Goal: Information Seeking & Learning: Learn about a topic

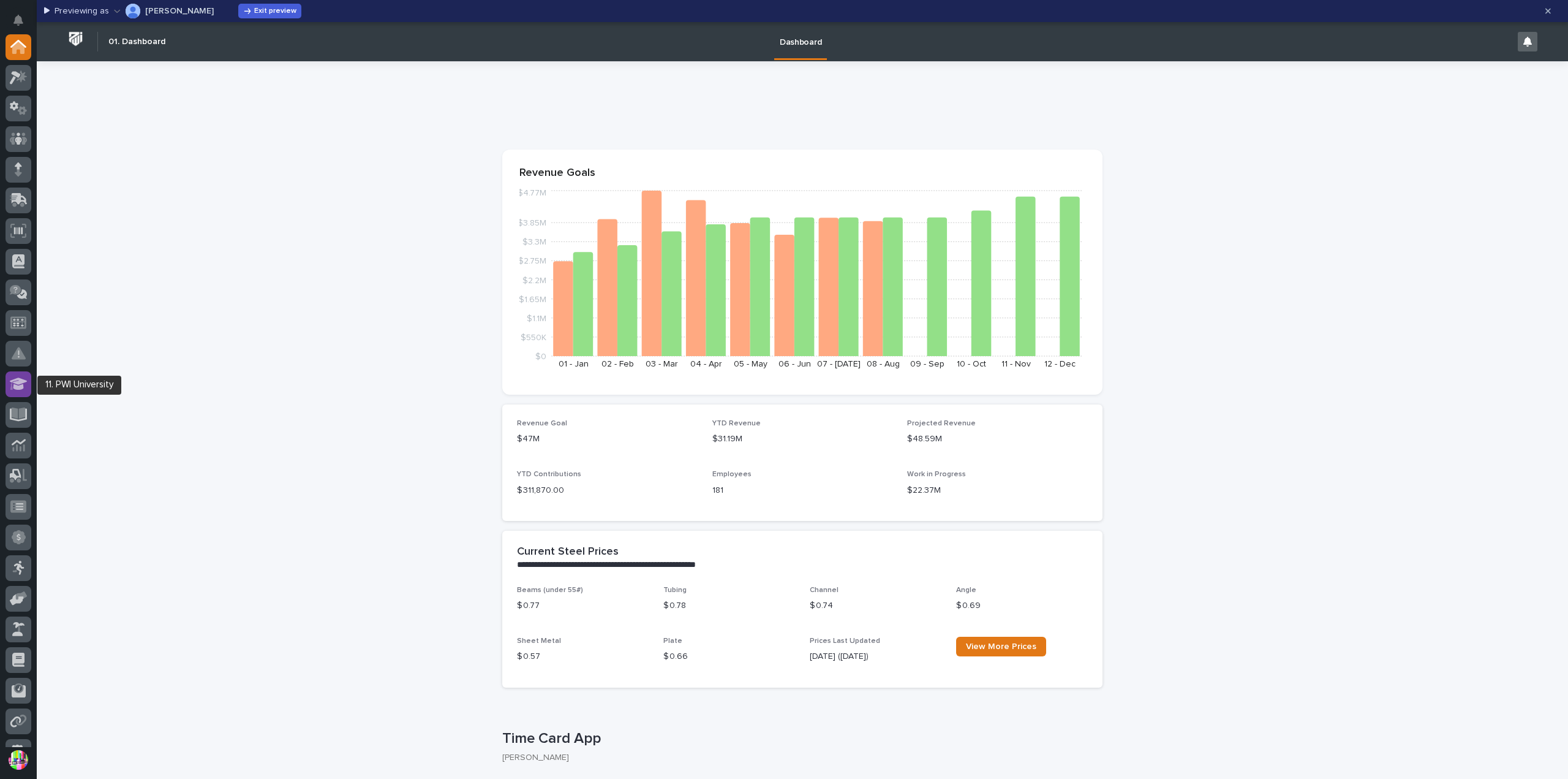
click at [28, 379] on div at bounding box center [18, 384] width 26 height 26
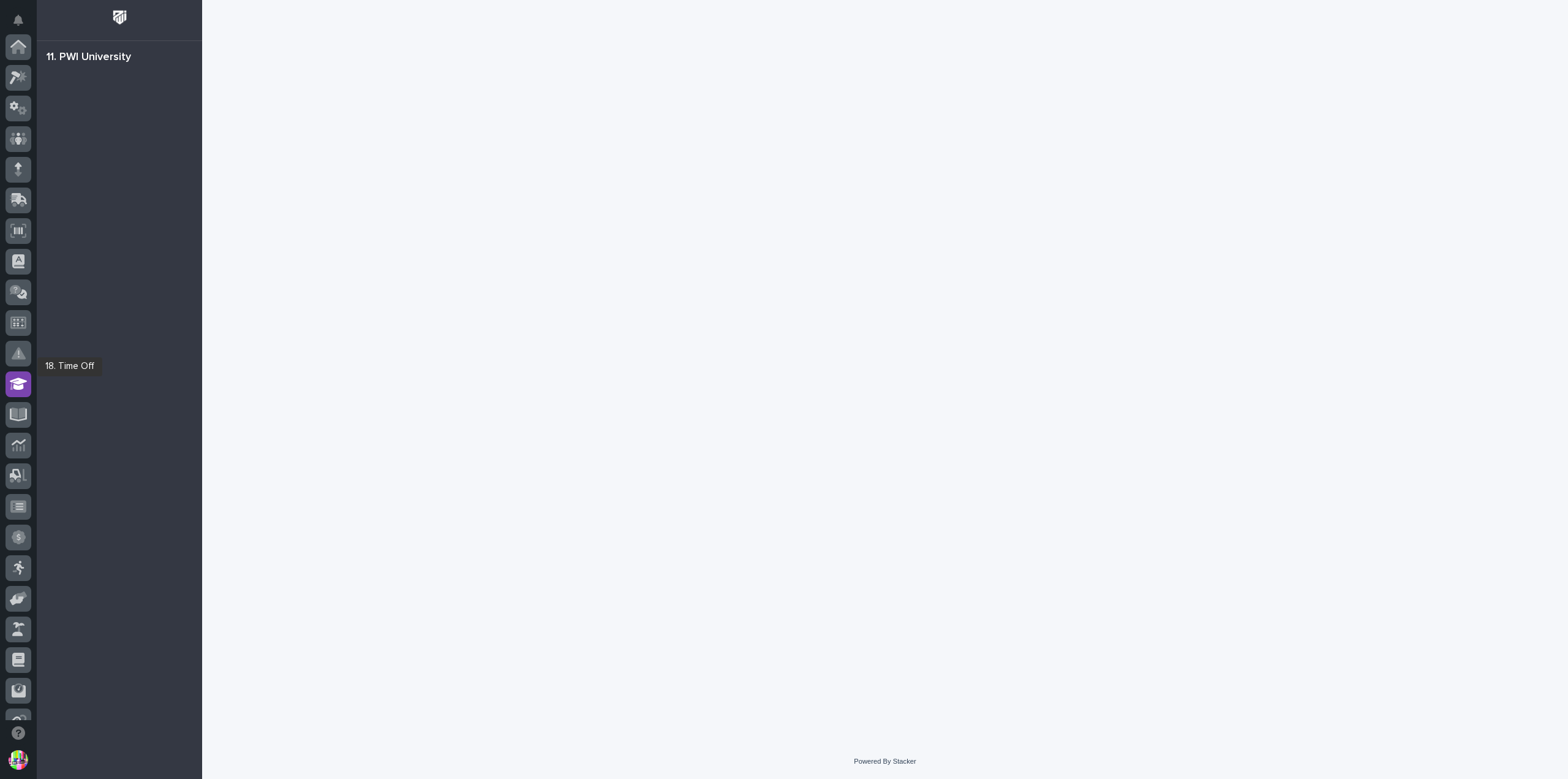
scroll to position [263, 0]
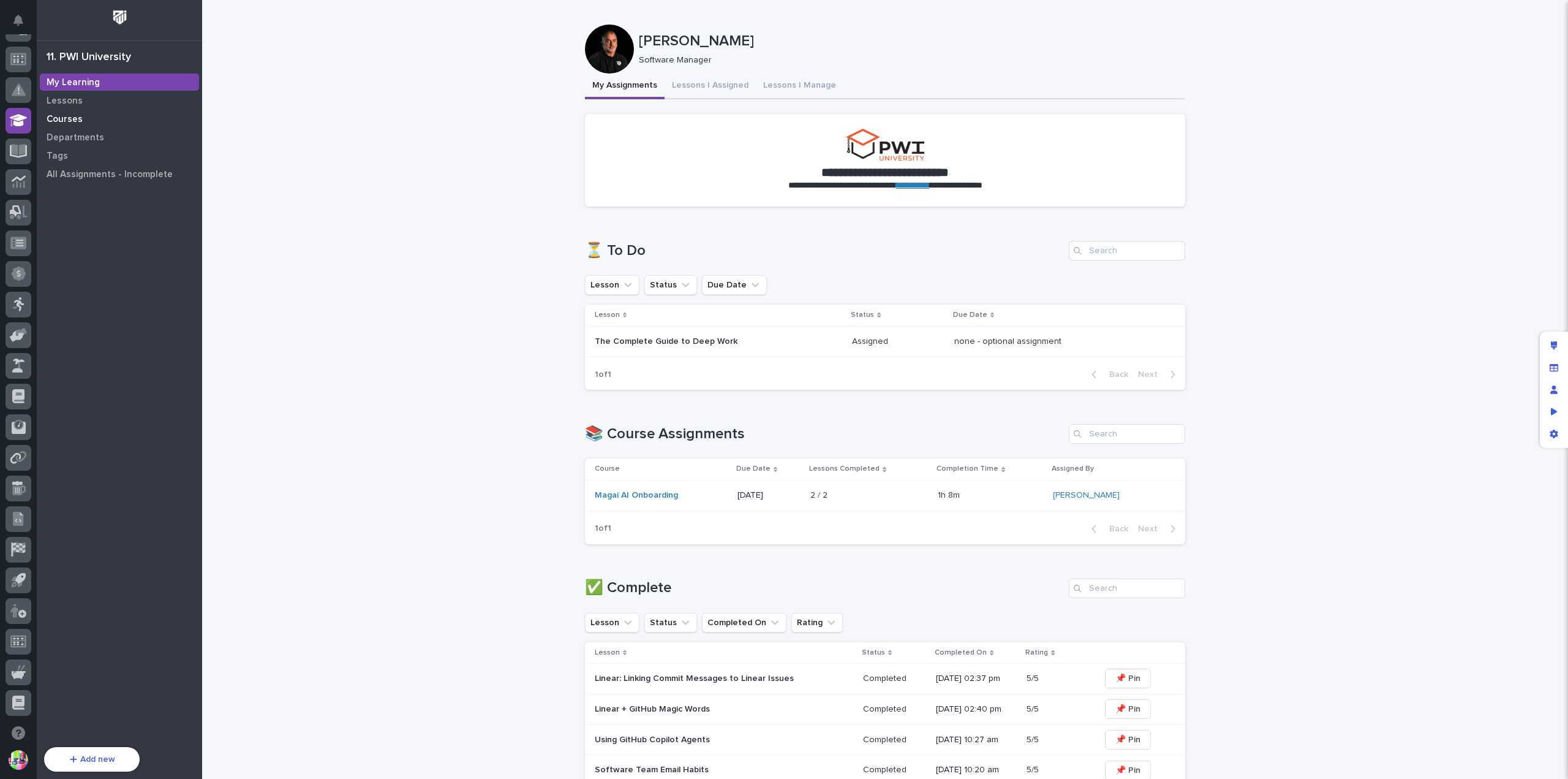
click at [74, 118] on p "Courses" at bounding box center [65, 119] width 37 height 11
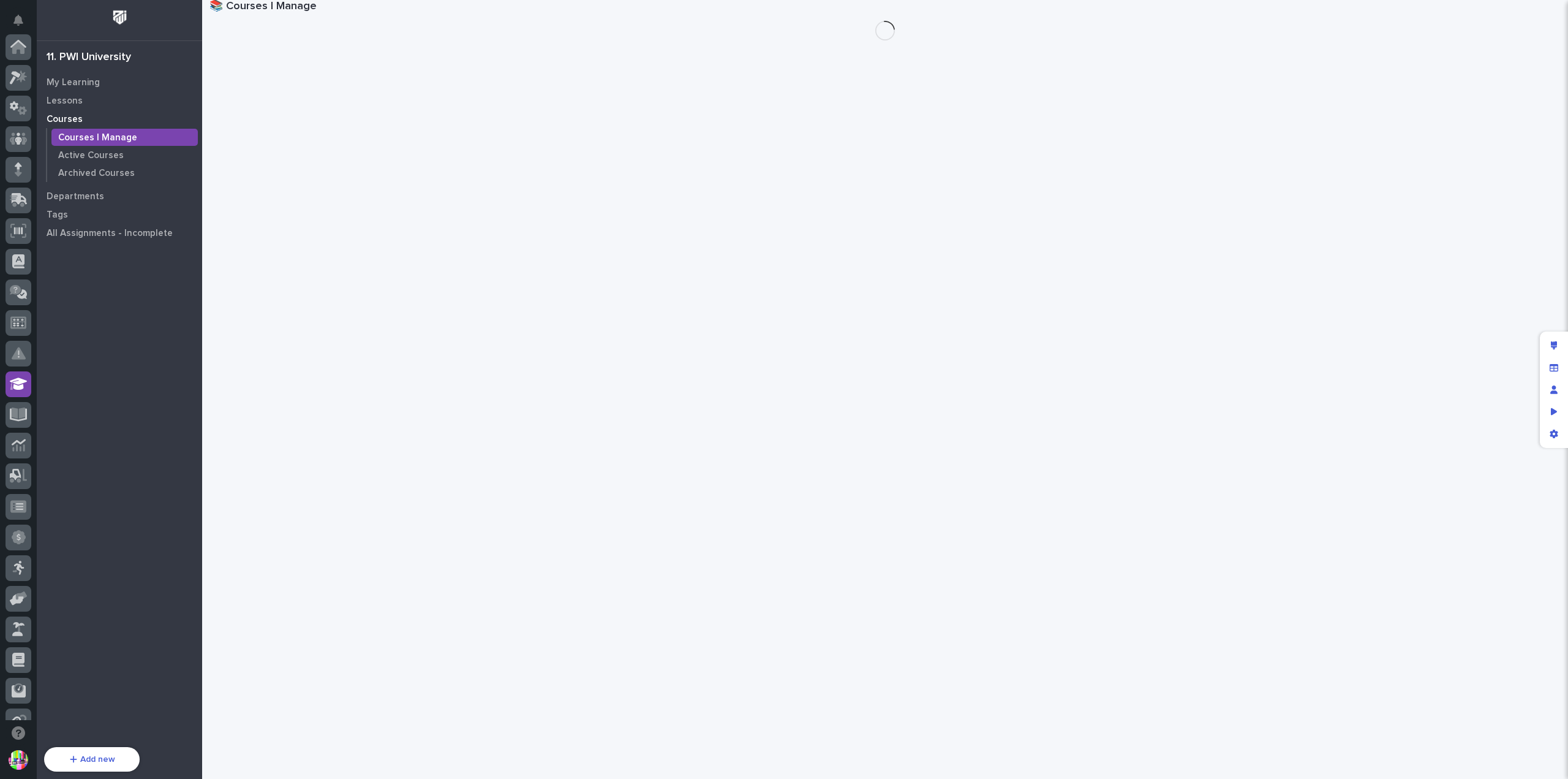
scroll to position [263, 0]
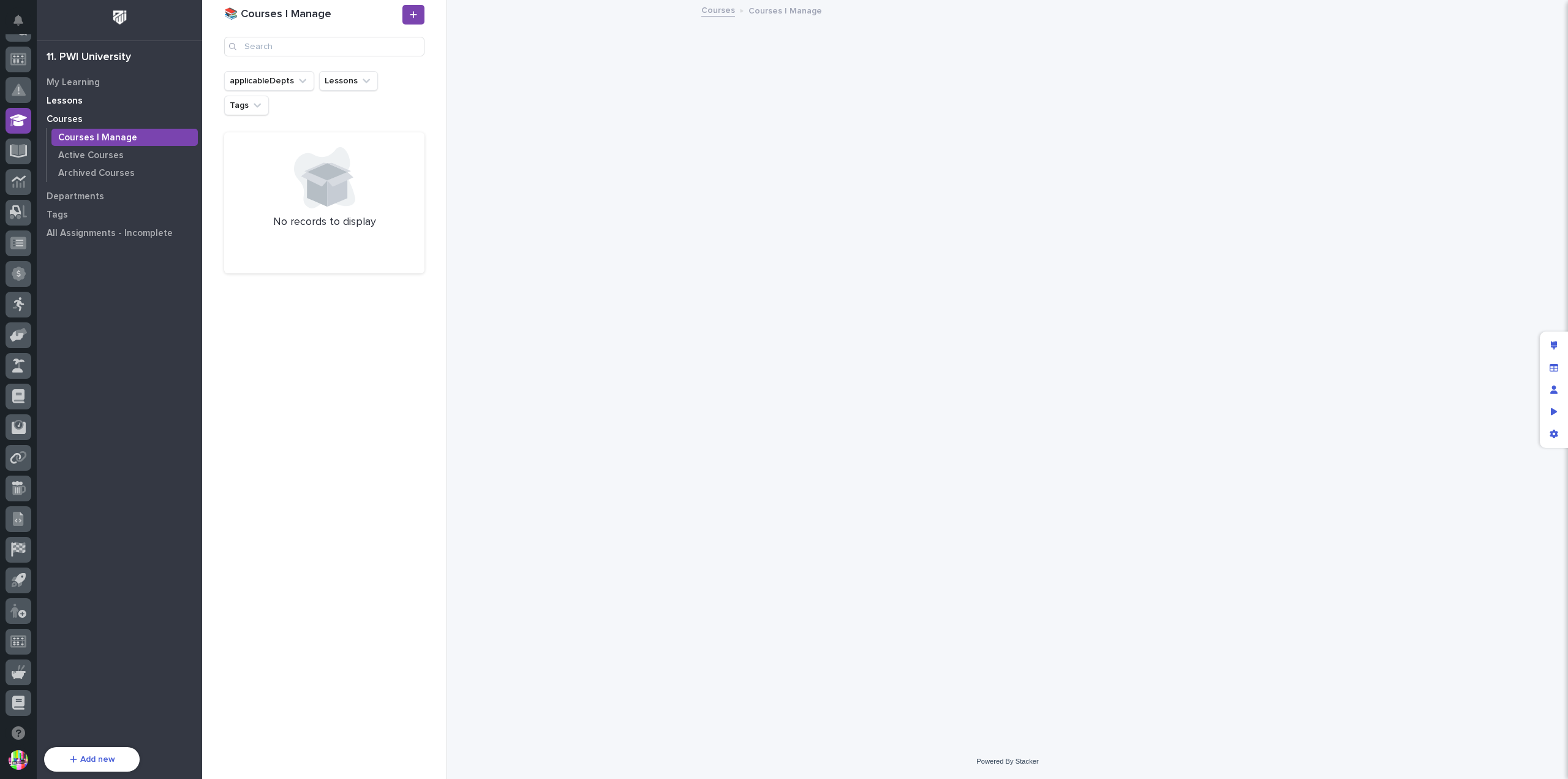
click at [65, 97] on p "Lessons" at bounding box center [65, 101] width 37 height 11
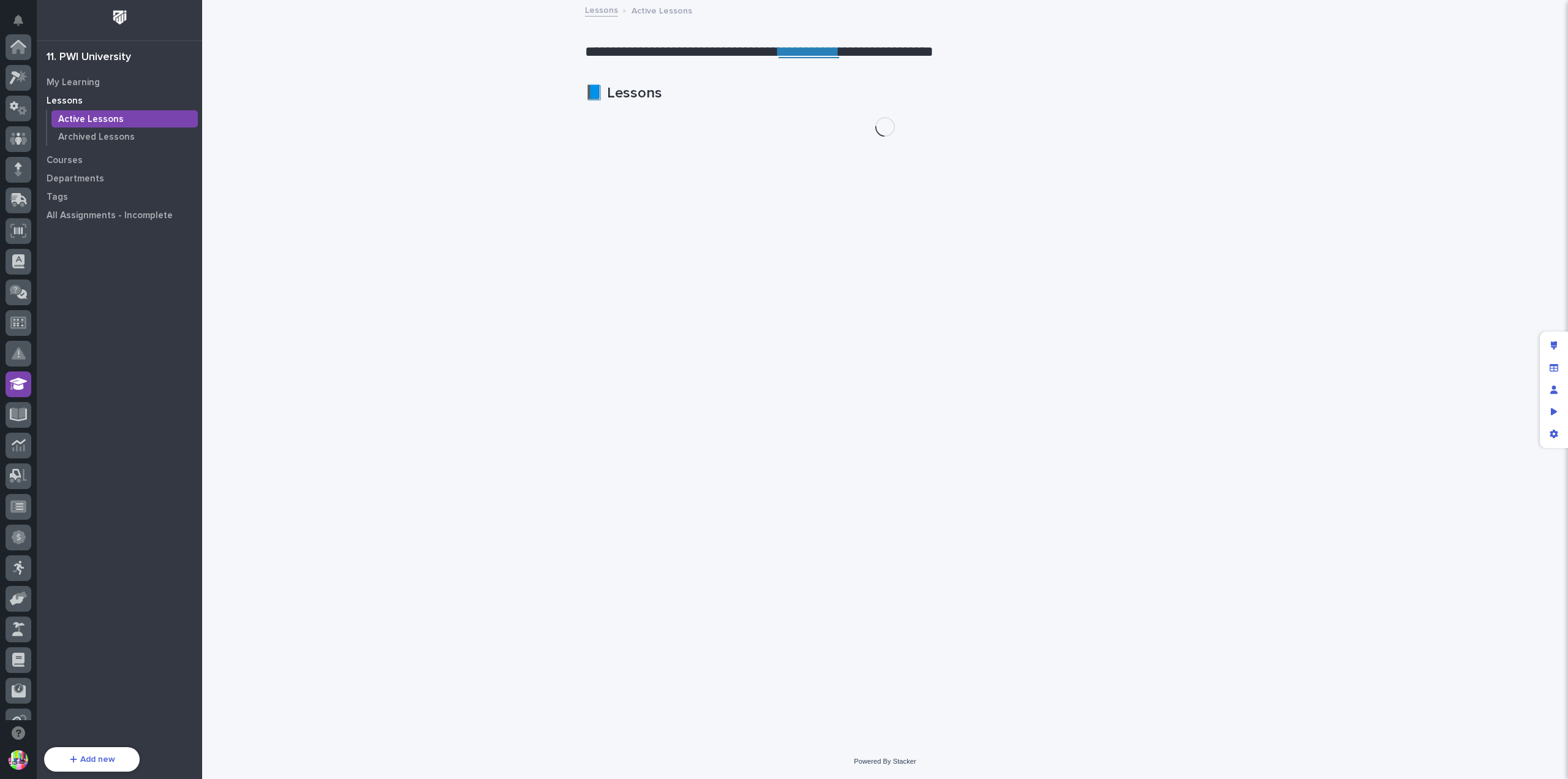
scroll to position [263, 0]
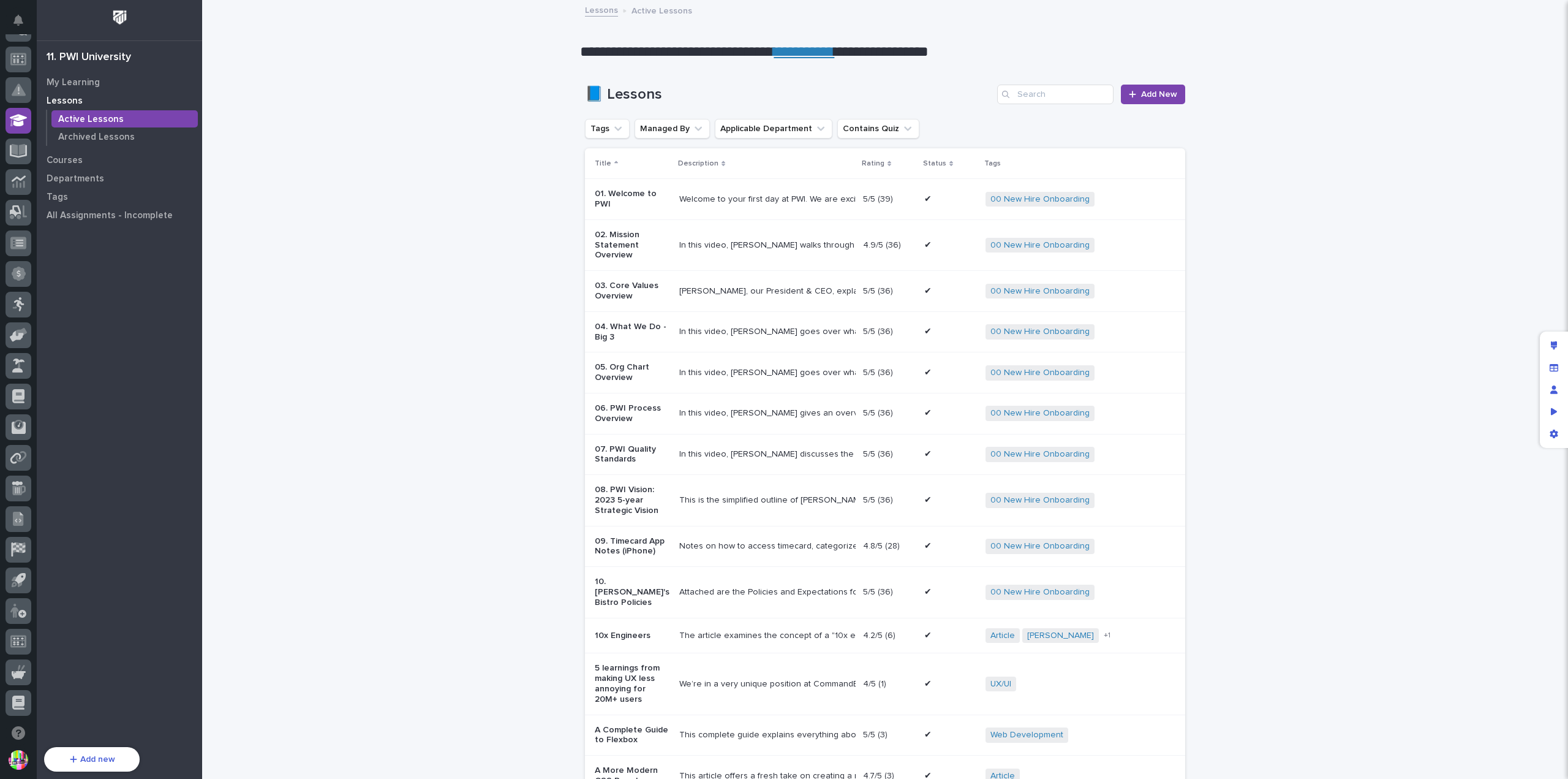
click at [757, 197] on div "Welcome to your first day at PWI. We are excited to have you joing the team!" at bounding box center [766, 199] width 174 height 11
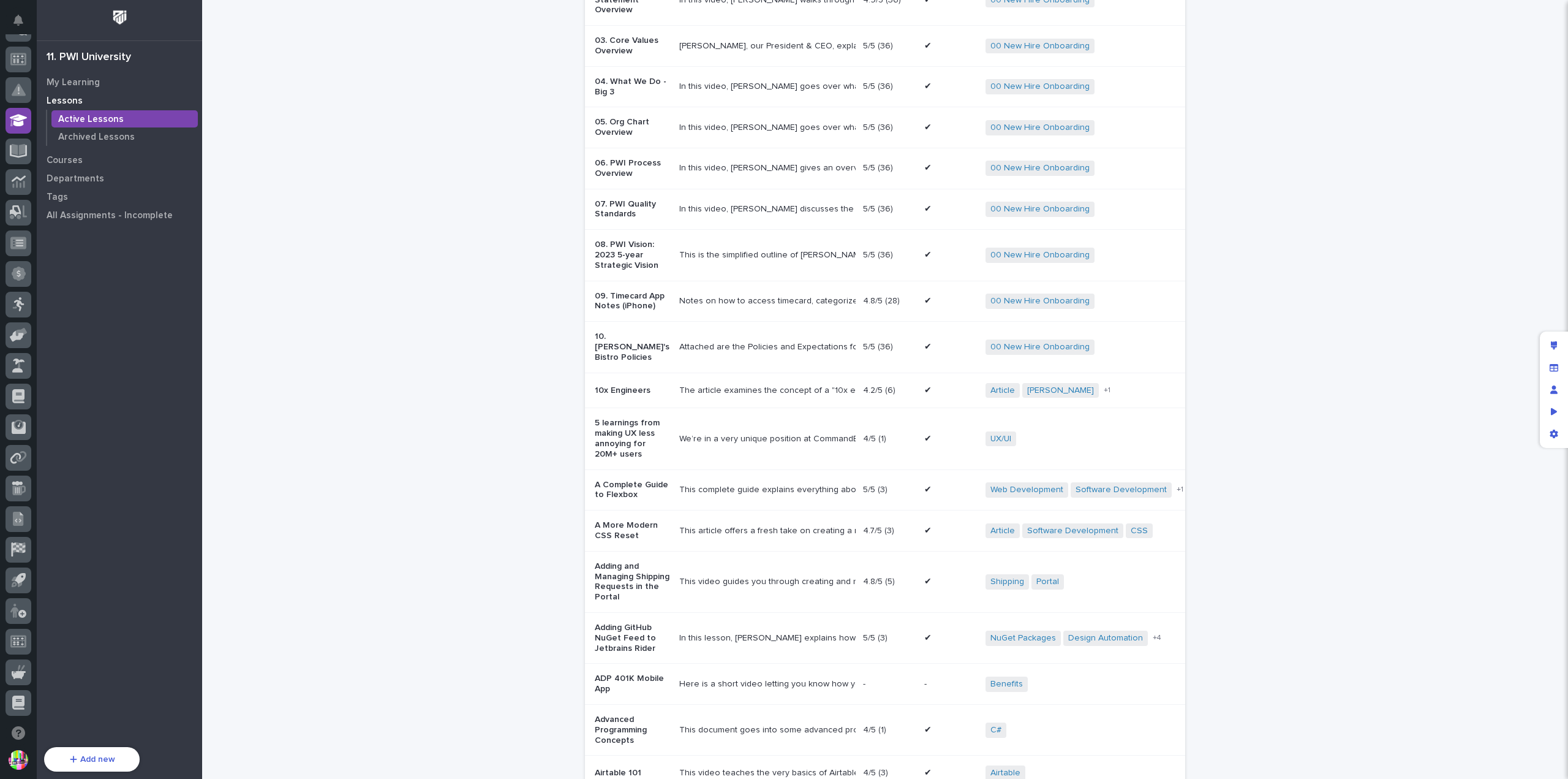
click at [779, 352] on div "Attached are the Policies and Expectations for using the Bistro. Please read th…" at bounding box center [766, 348] width 174 height 11
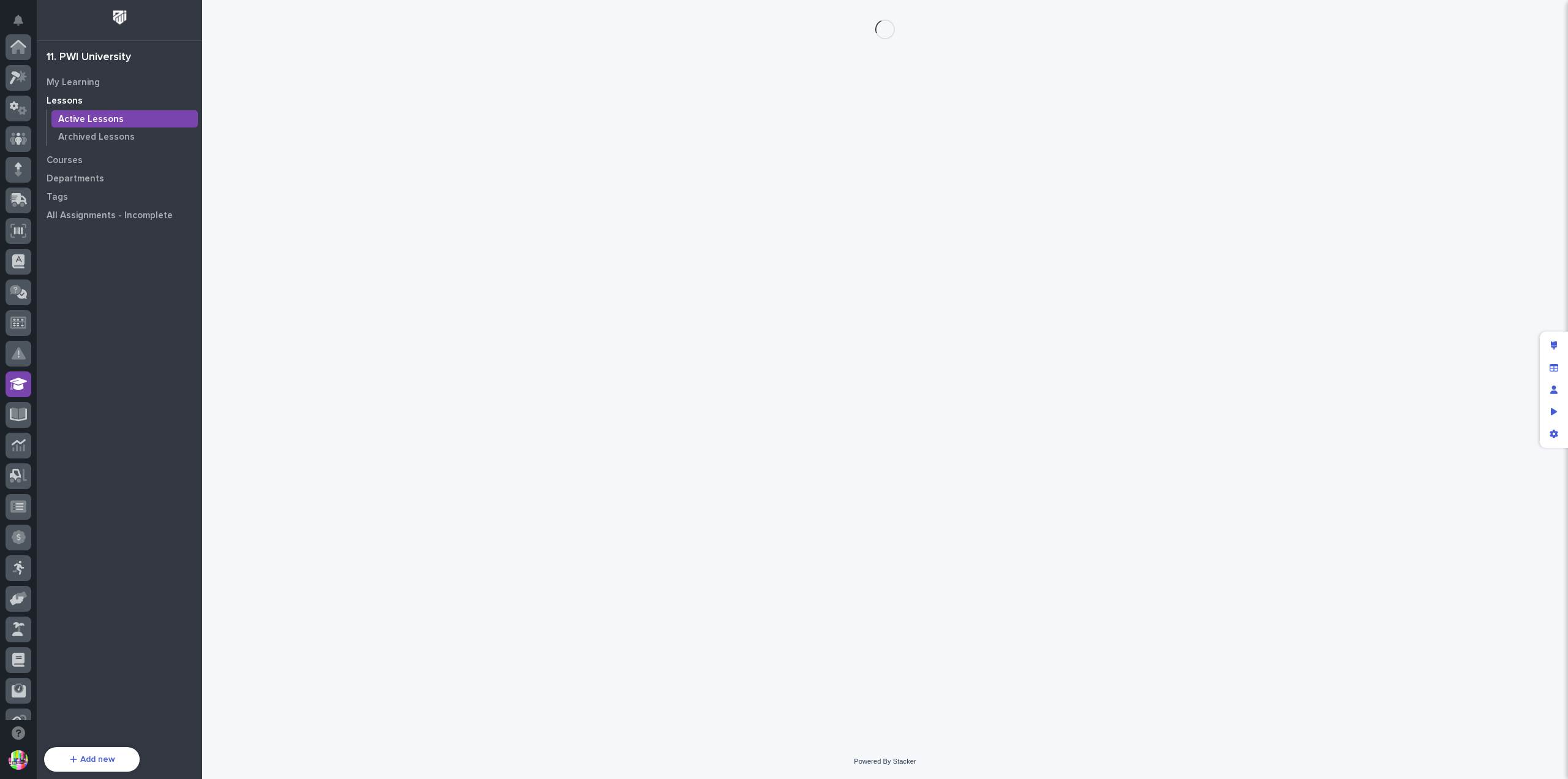
scroll to position [263, 0]
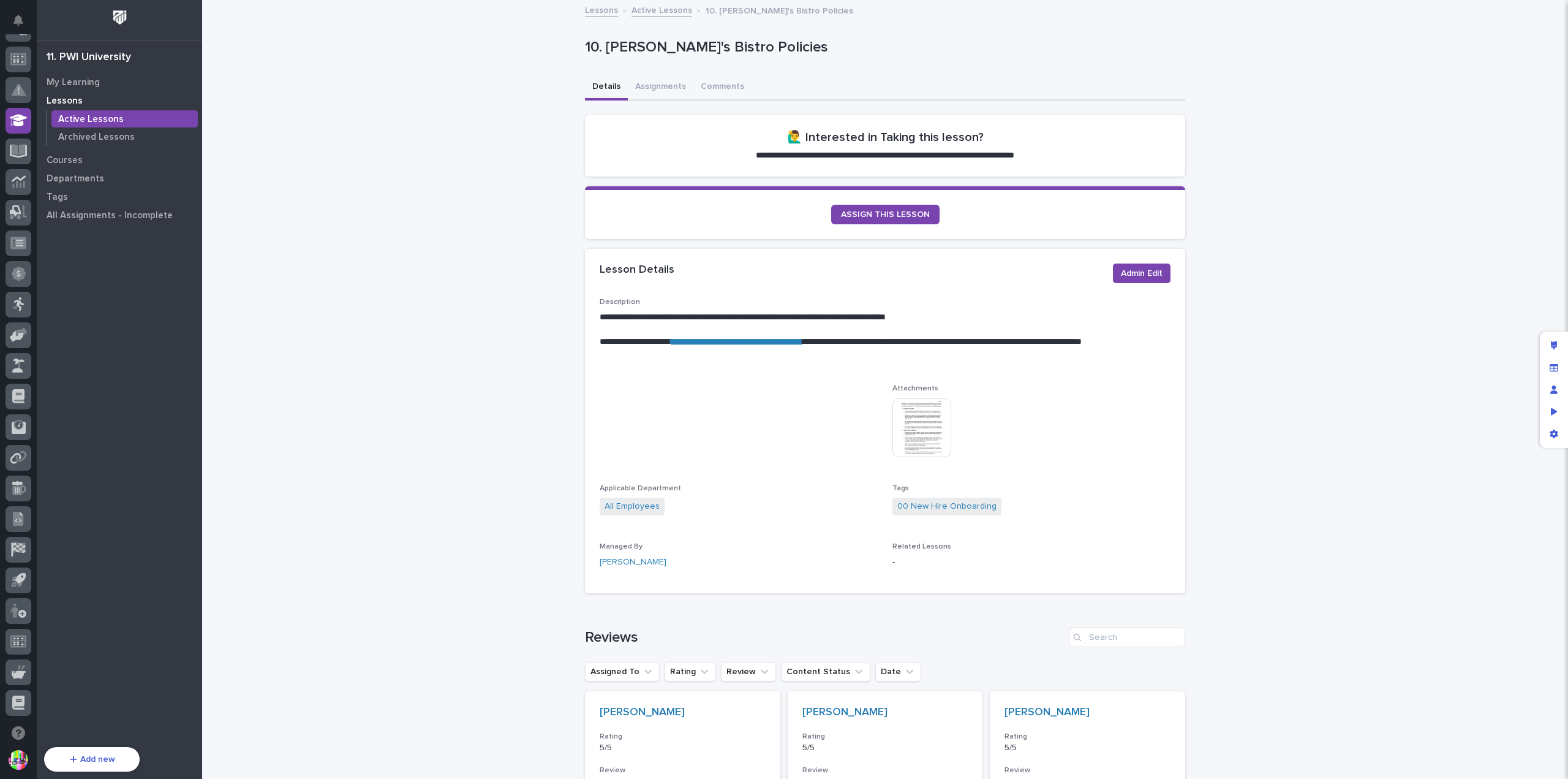
click at [916, 413] on img at bounding box center [922, 428] width 59 height 59
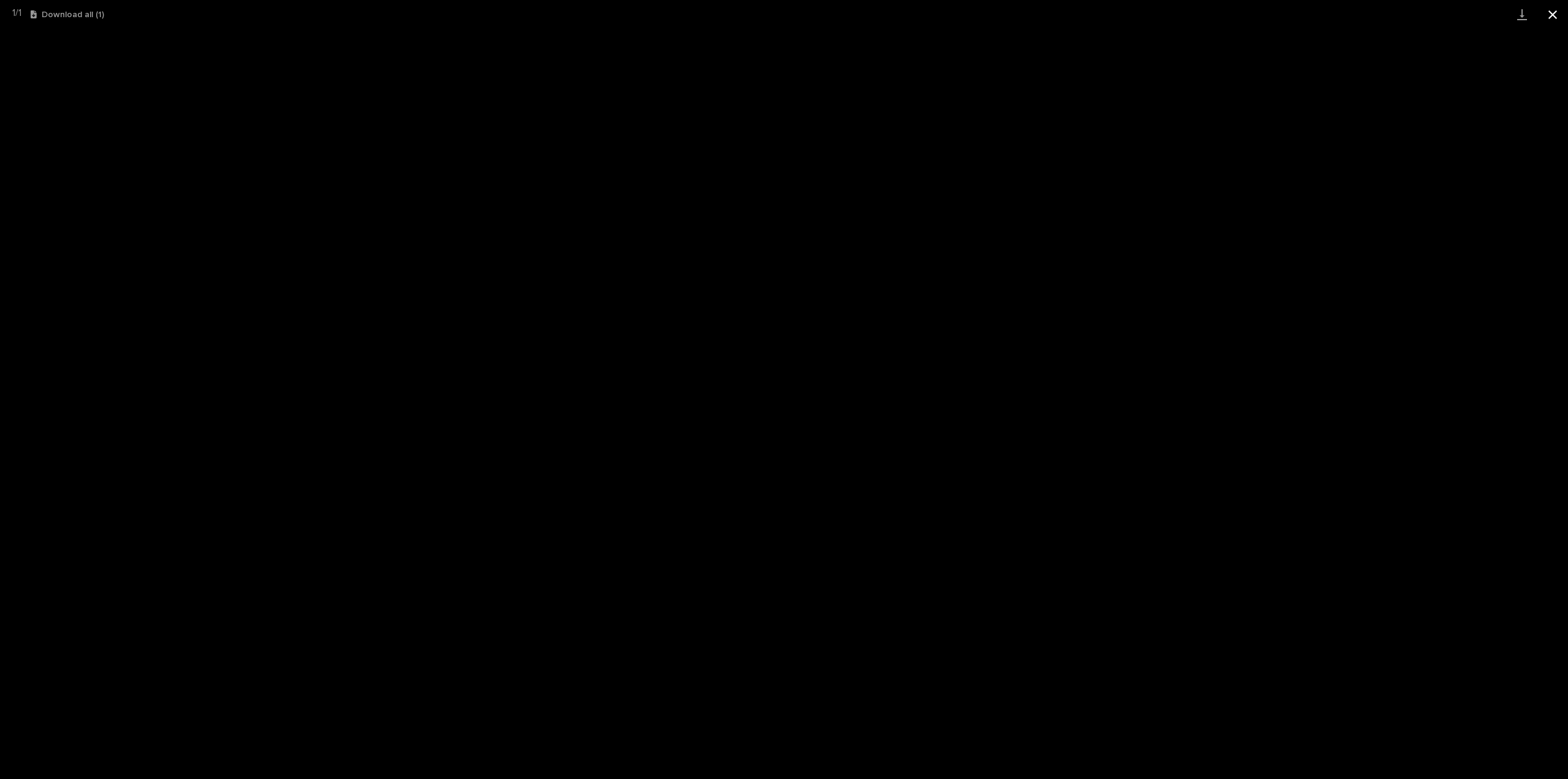
click at [1561, 5] on button "Close gallery" at bounding box center [1553, 14] width 30 height 29
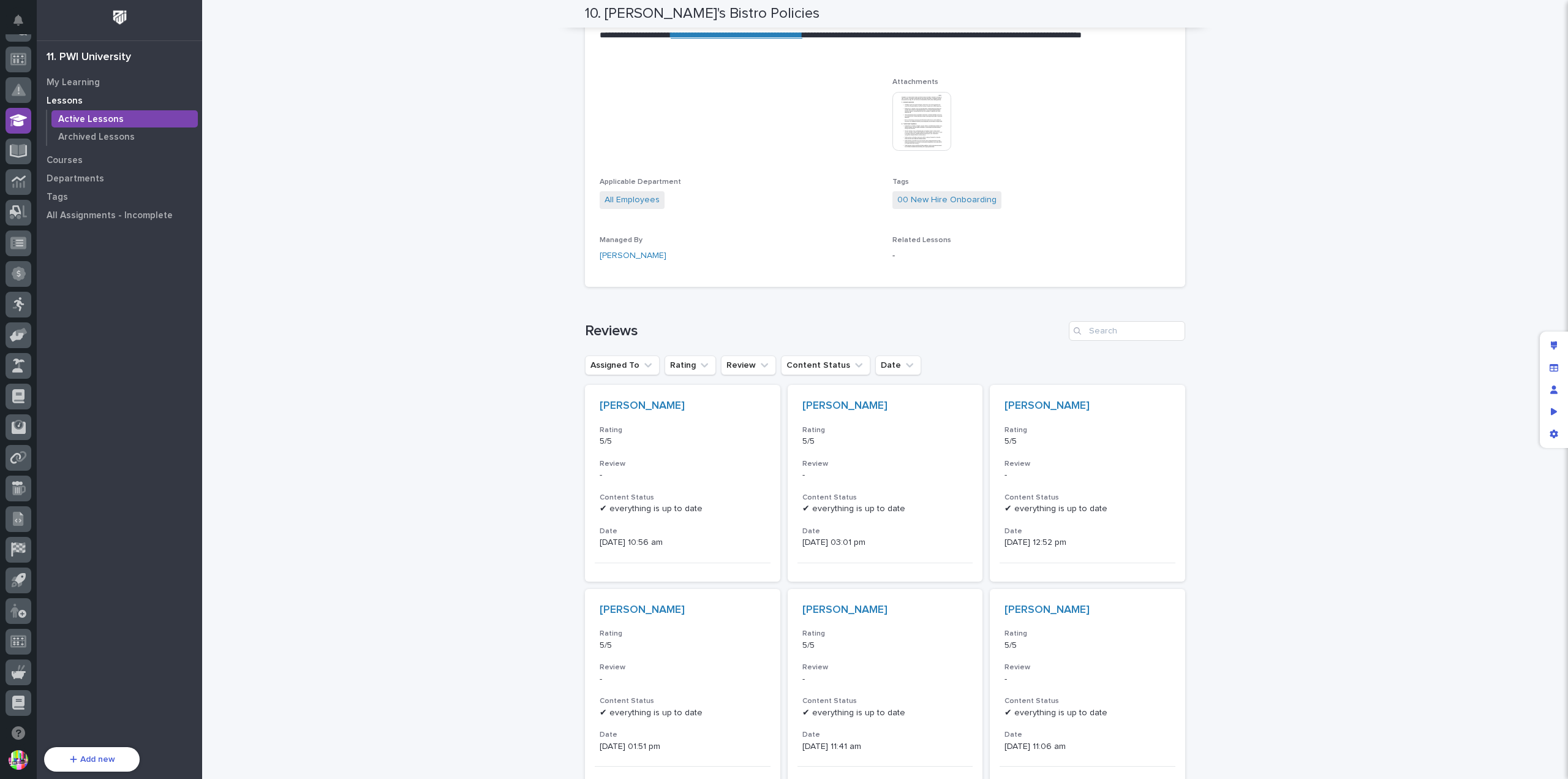
scroll to position [0, 0]
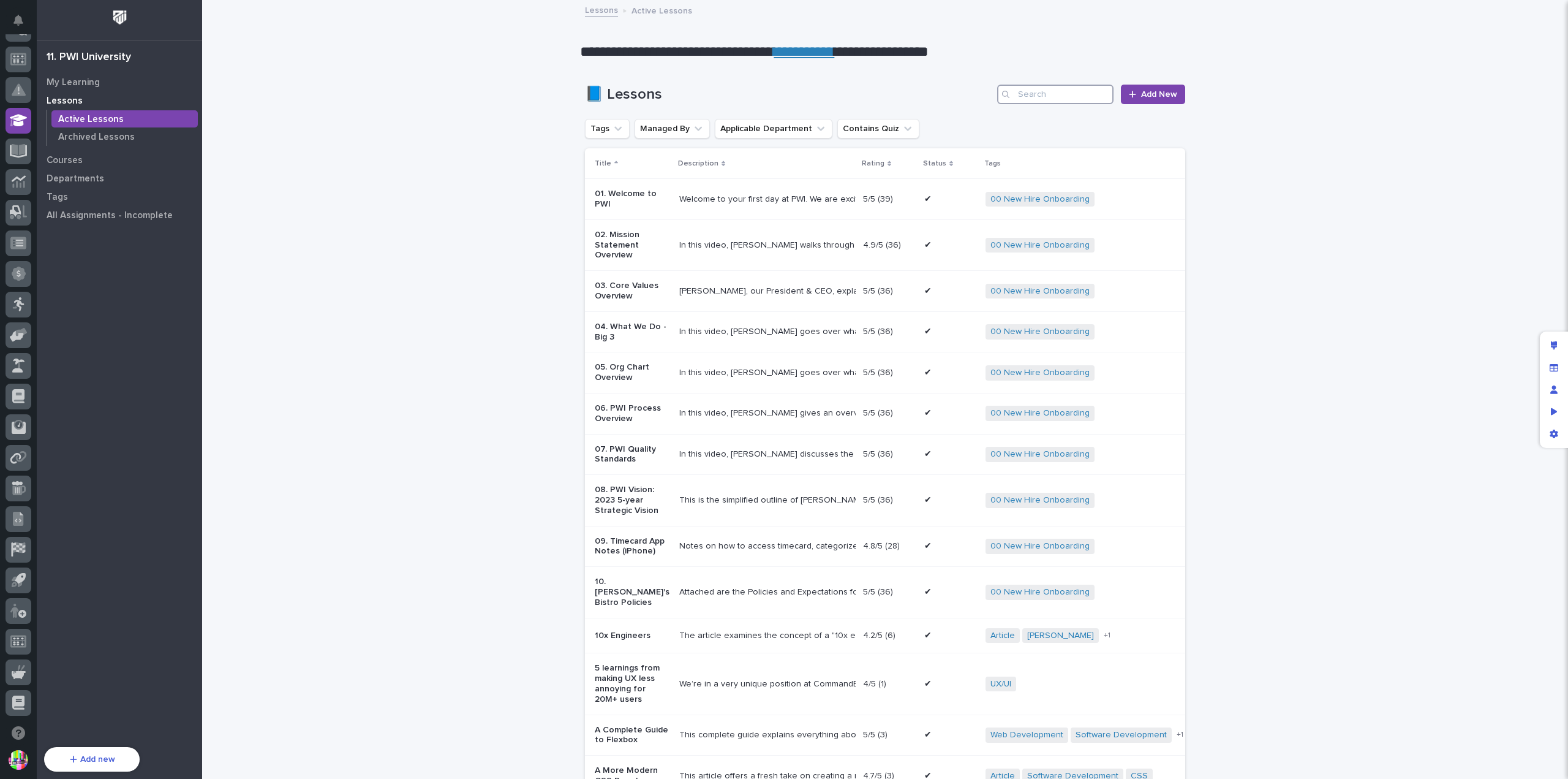
click at [1038, 100] on input "Search" at bounding box center [1055, 94] width 116 height 20
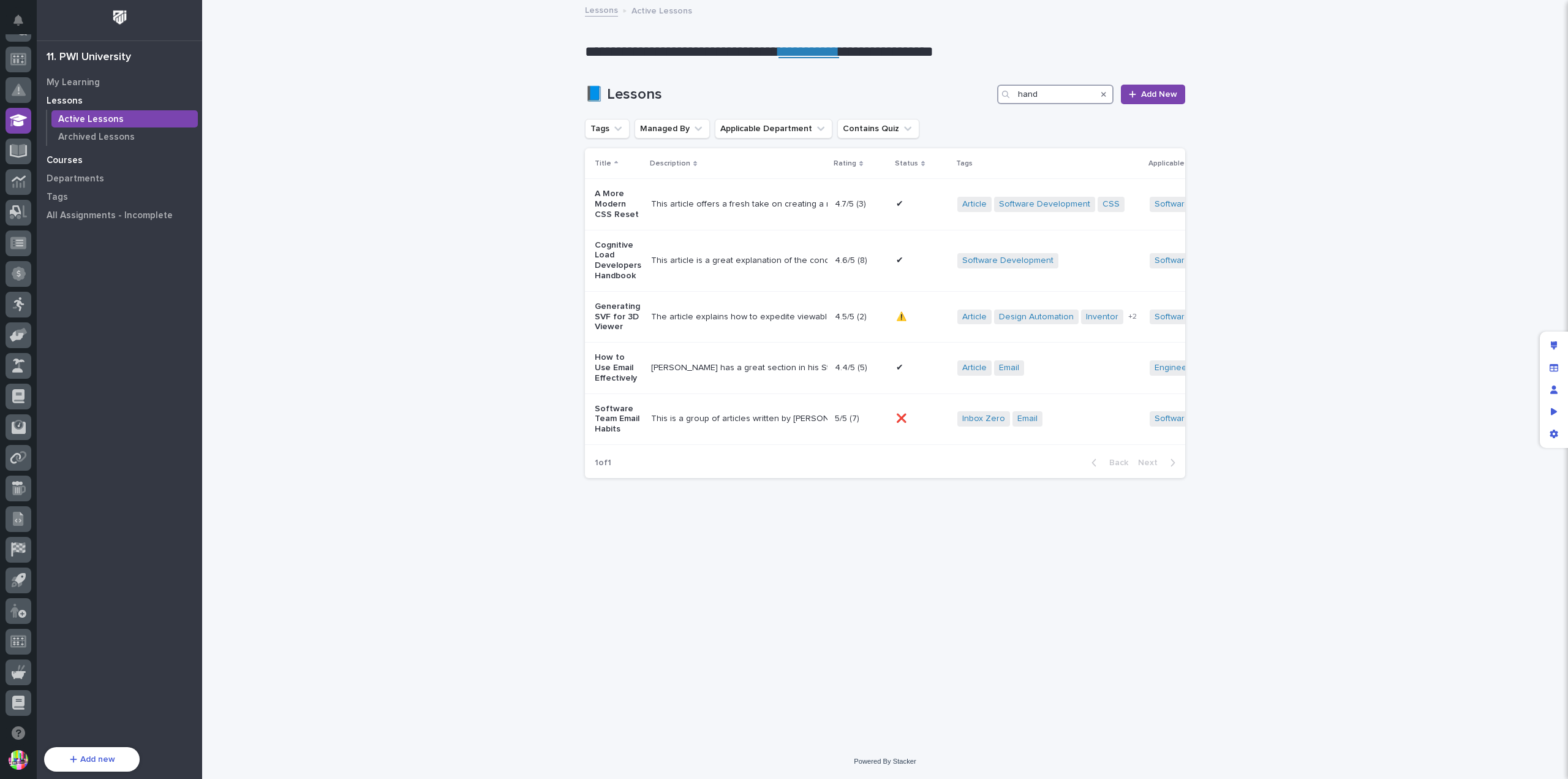
type input "hand"
click at [64, 164] on p "Courses" at bounding box center [65, 161] width 37 height 11
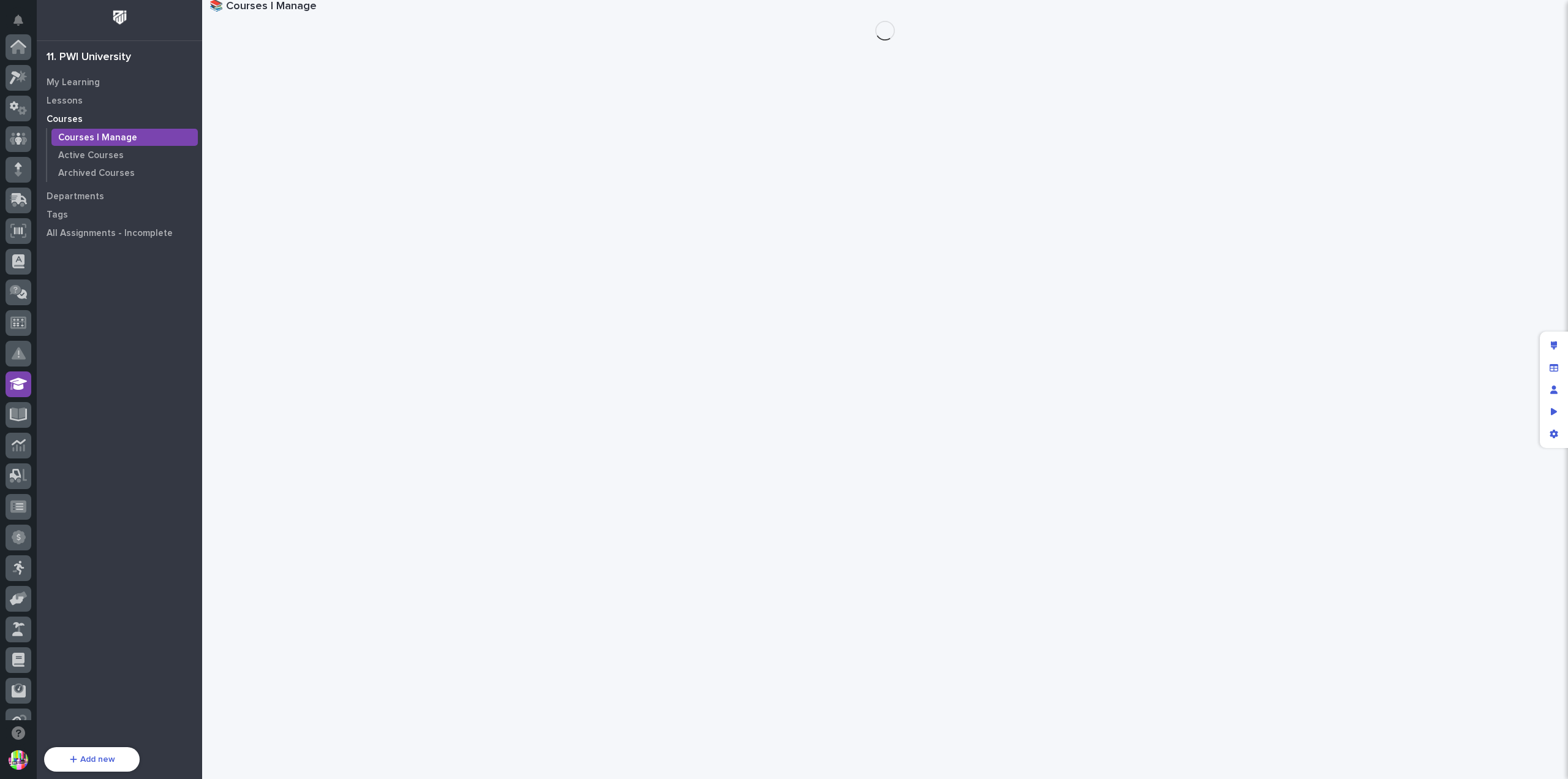
scroll to position [263, 0]
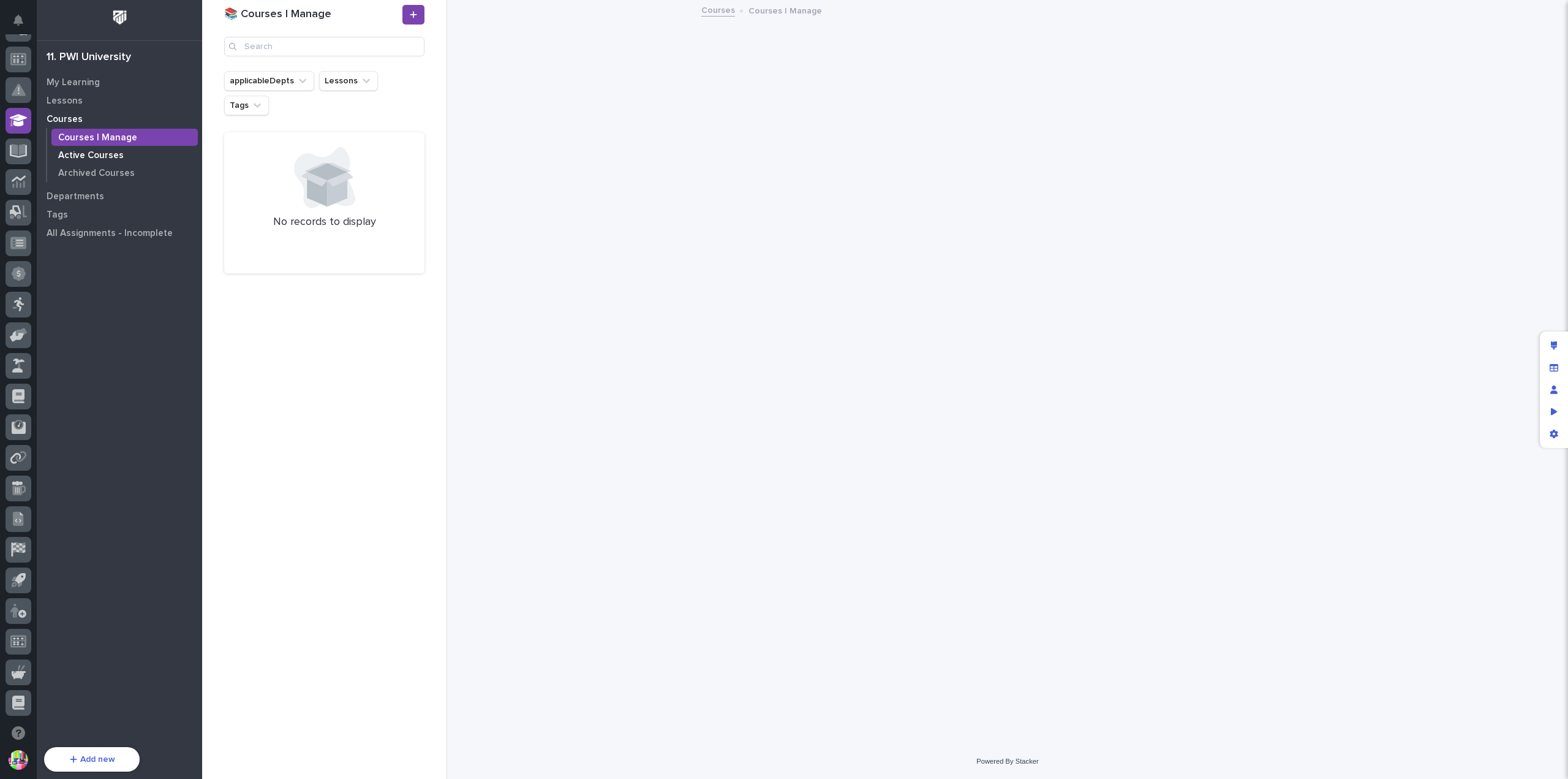
click at [97, 155] on p "Active Courses" at bounding box center [91, 155] width 65 height 11
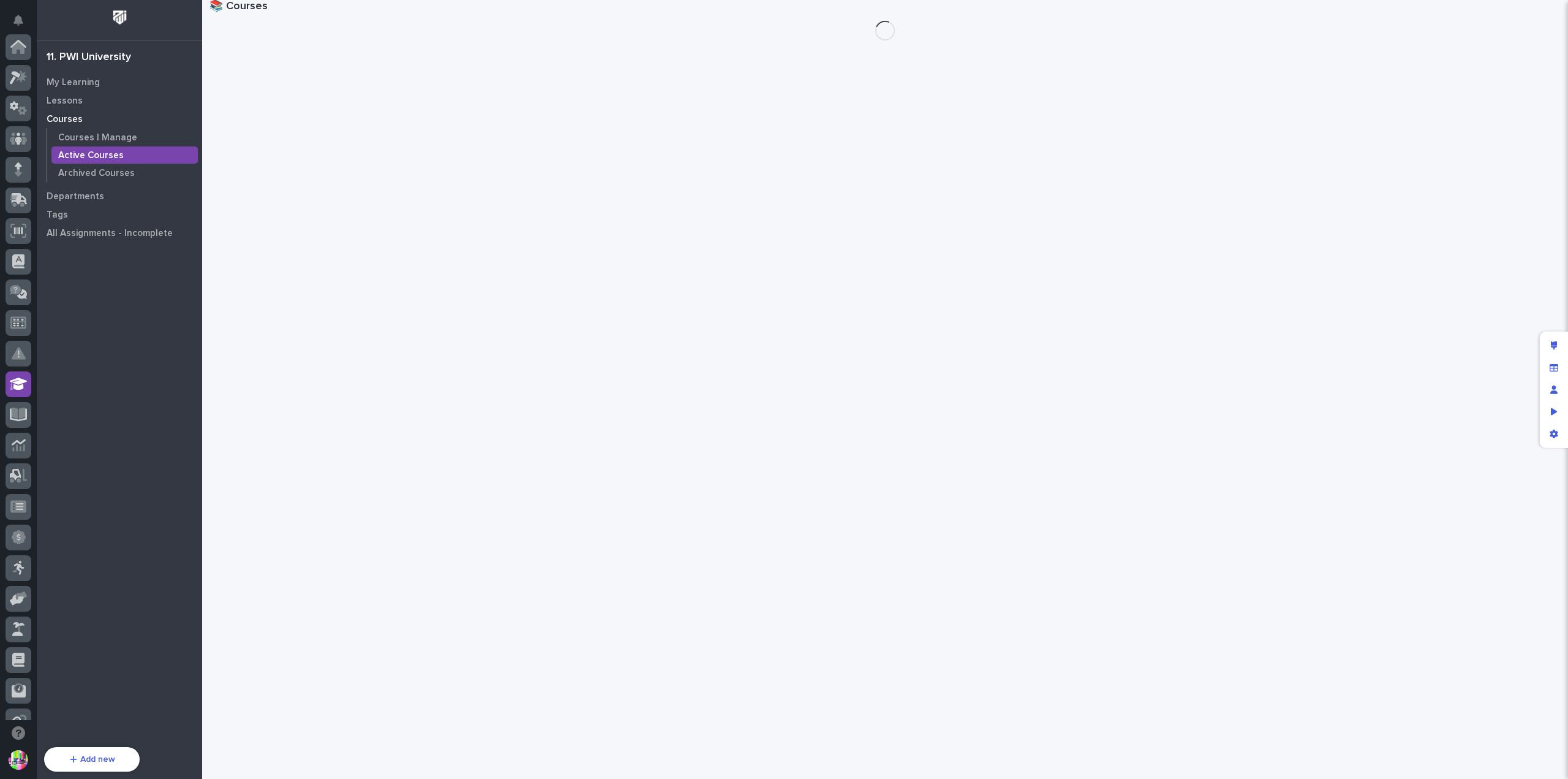
scroll to position [263, 0]
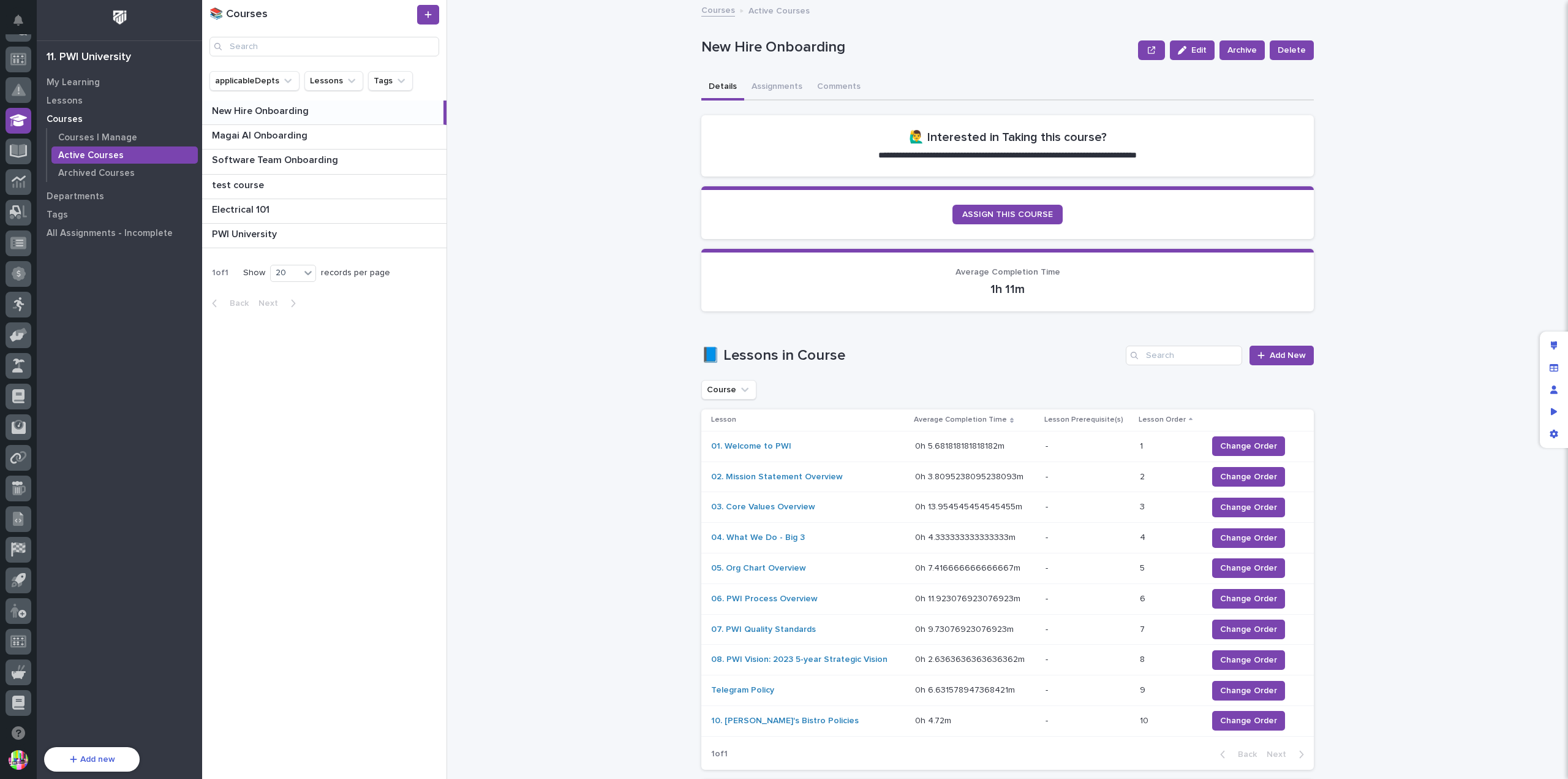
click at [263, 115] on p "New Hire Onboarding" at bounding box center [262, 110] width 100 height 14
click at [258, 227] on p "PWI University" at bounding box center [246, 233] width 68 height 14
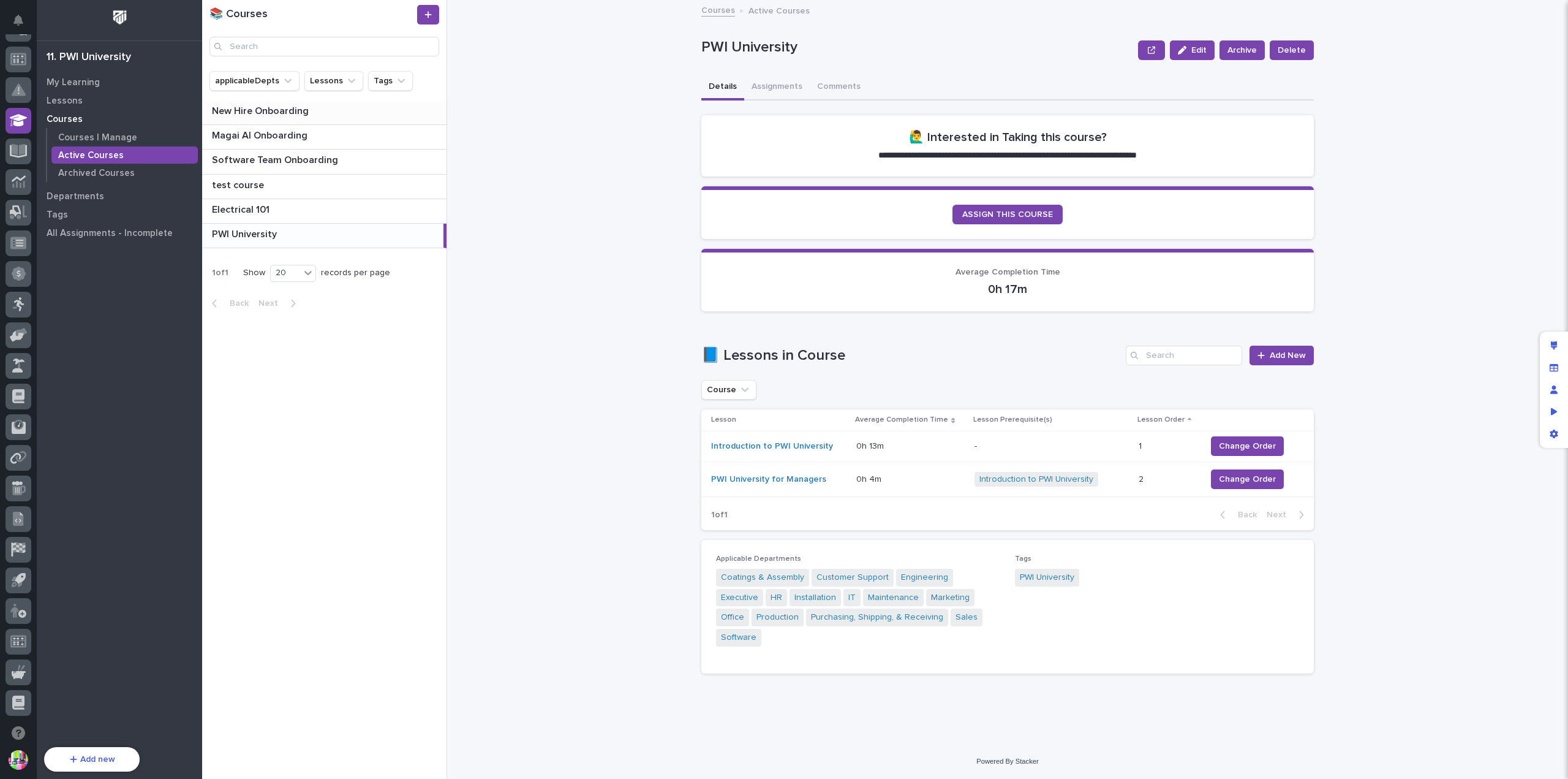
click at [253, 113] on p "New Hire Onboarding" at bounding box center [262, 110] width 100 height 14
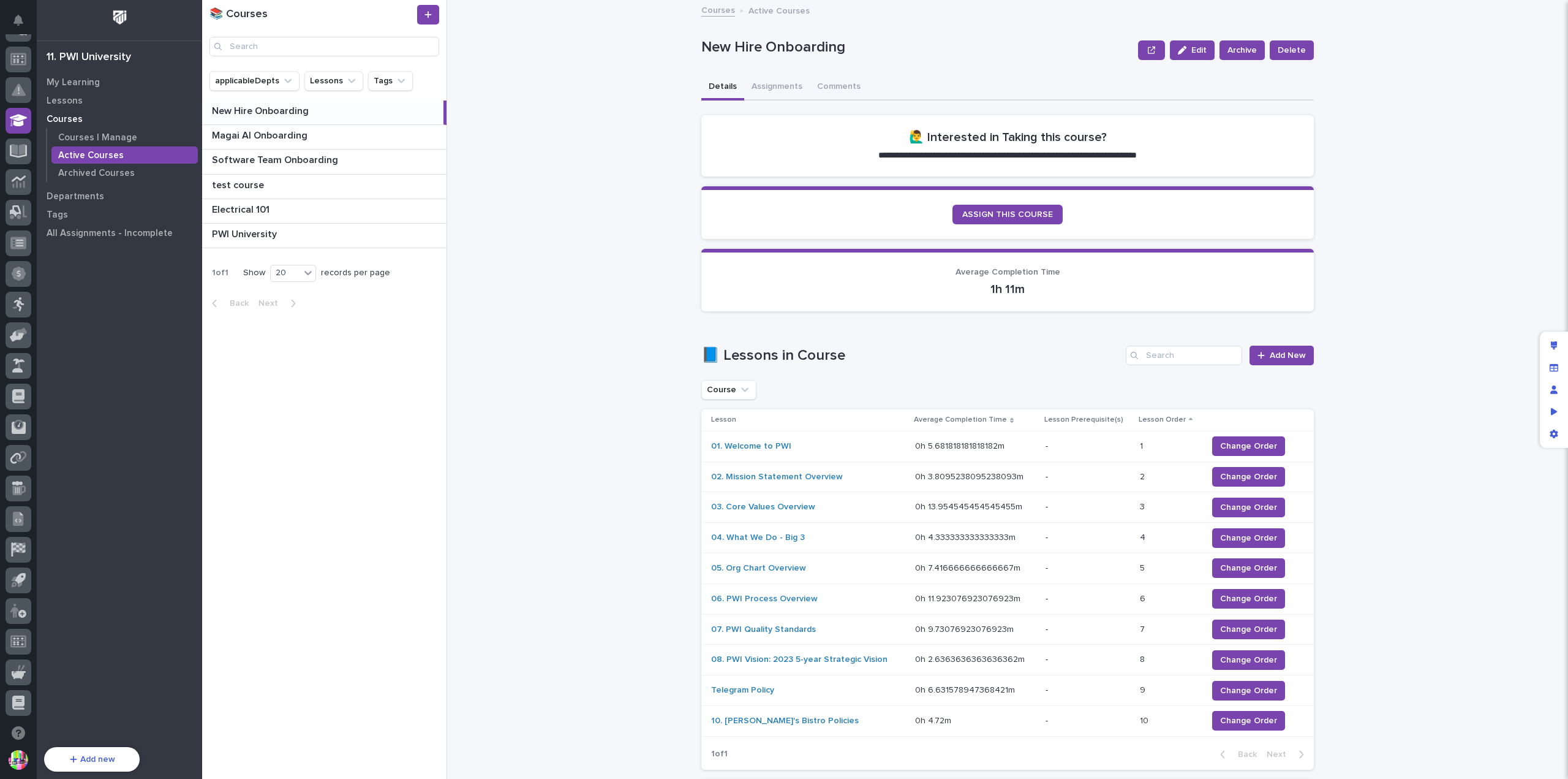
scroll to position [116, 0]
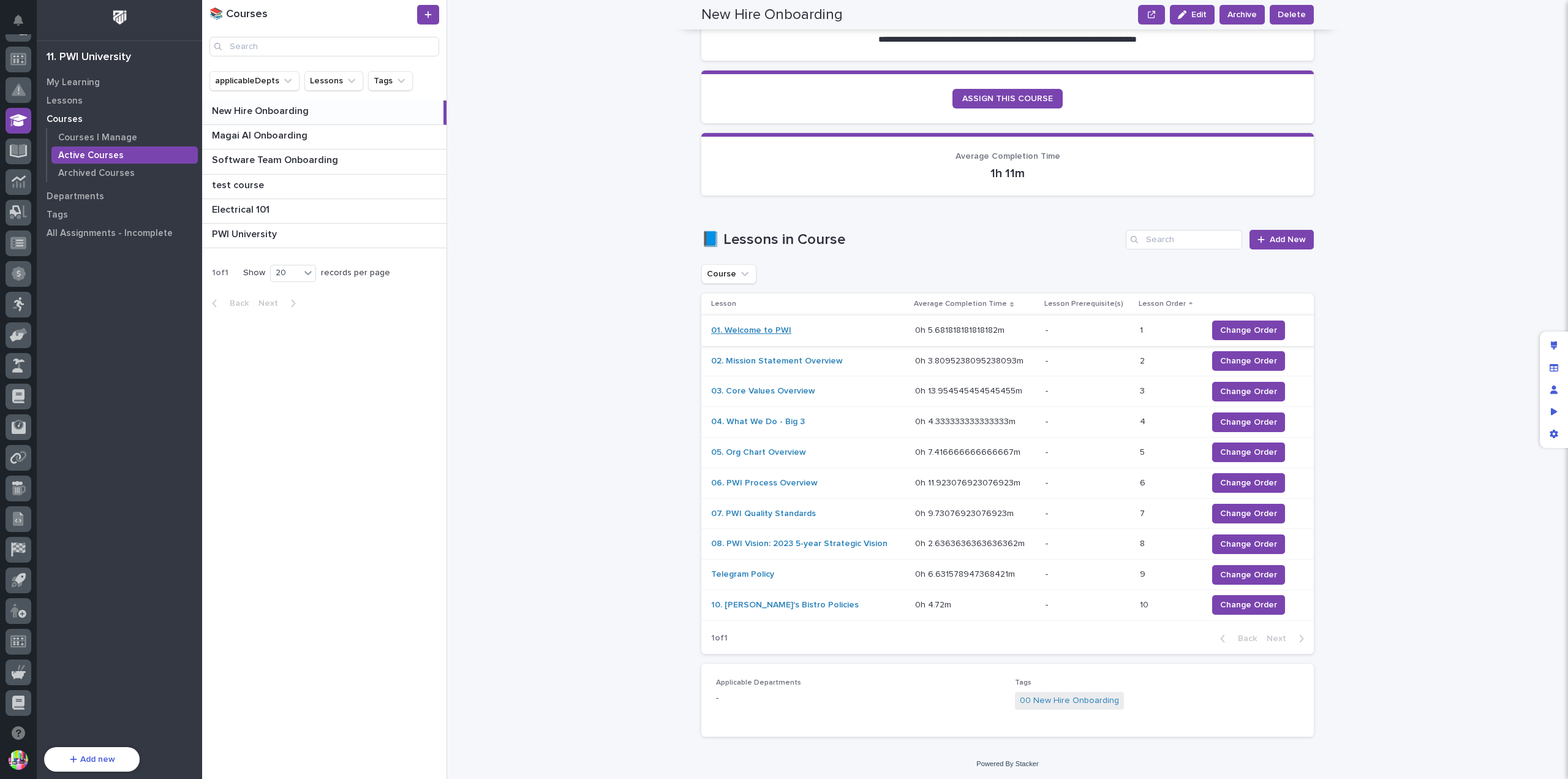
click at [739, 326] on link "01. Welcome to PWI" at bounding box center [751, 331] width 81 height 11
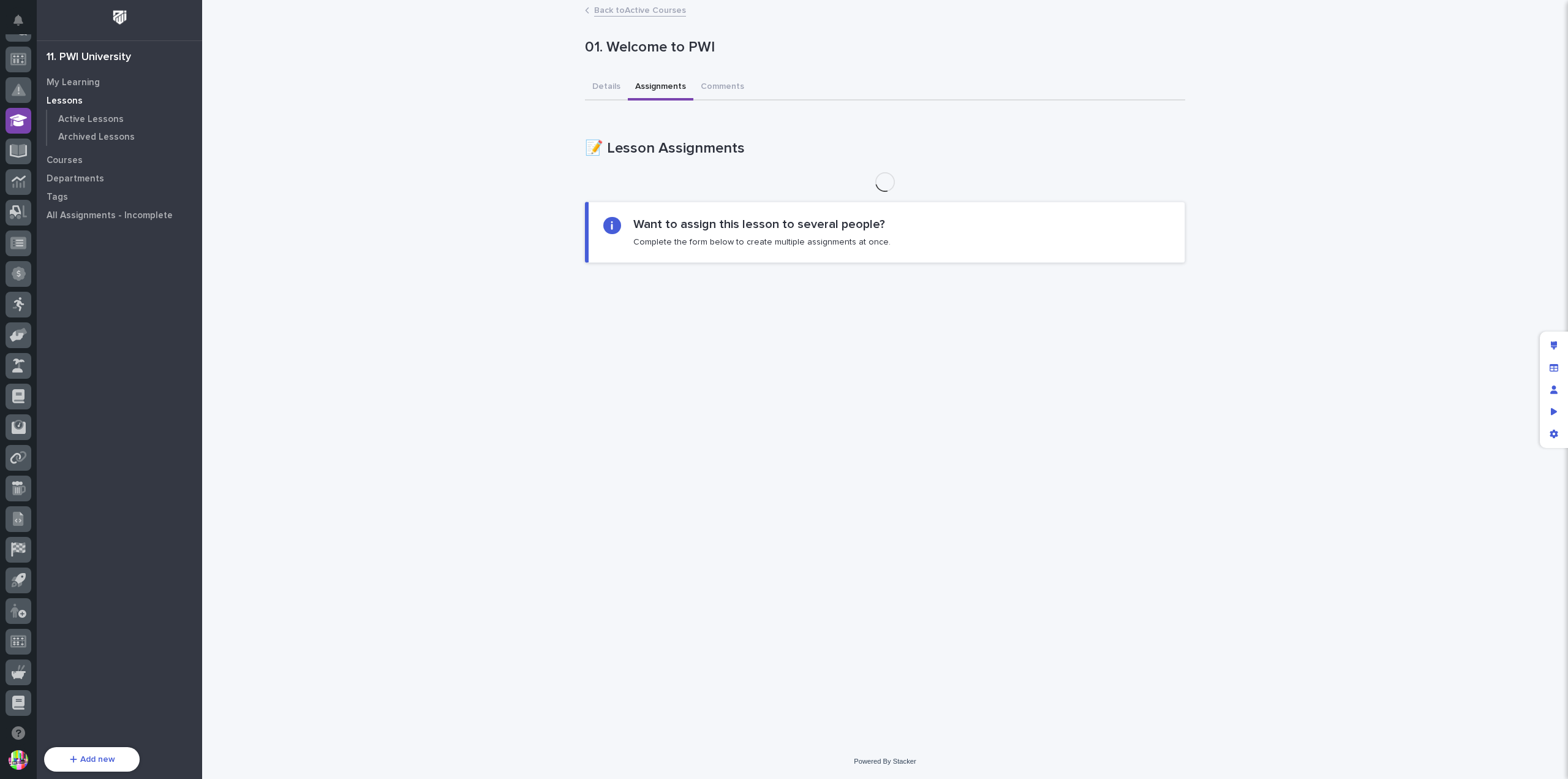
click at [662, 84] on button "Assignments" at bounding box center [661, 87] width 65 height 26
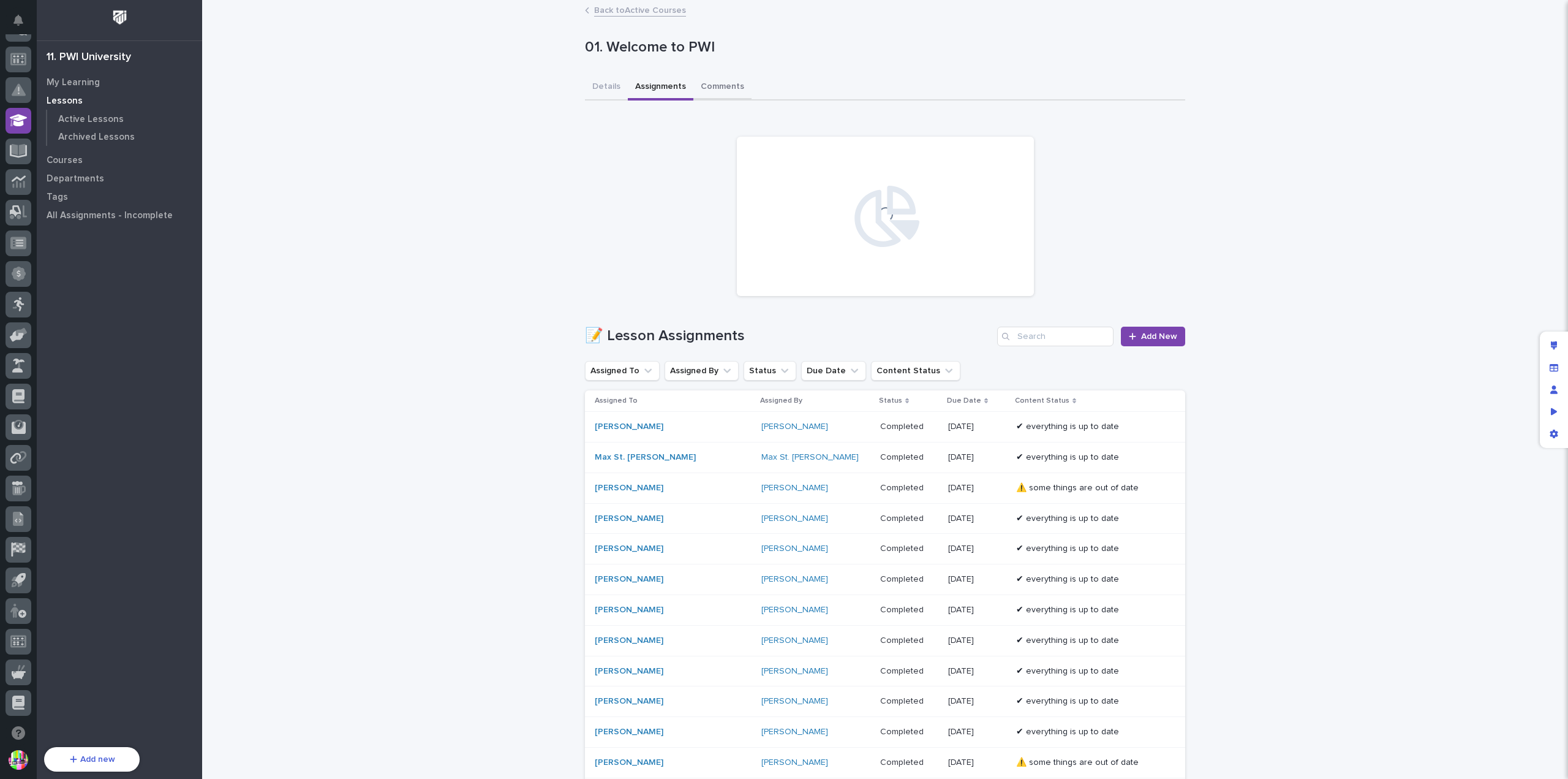
click at [717, 81] on button "Comments" at bounding box center [722, 87] width 59 height 26
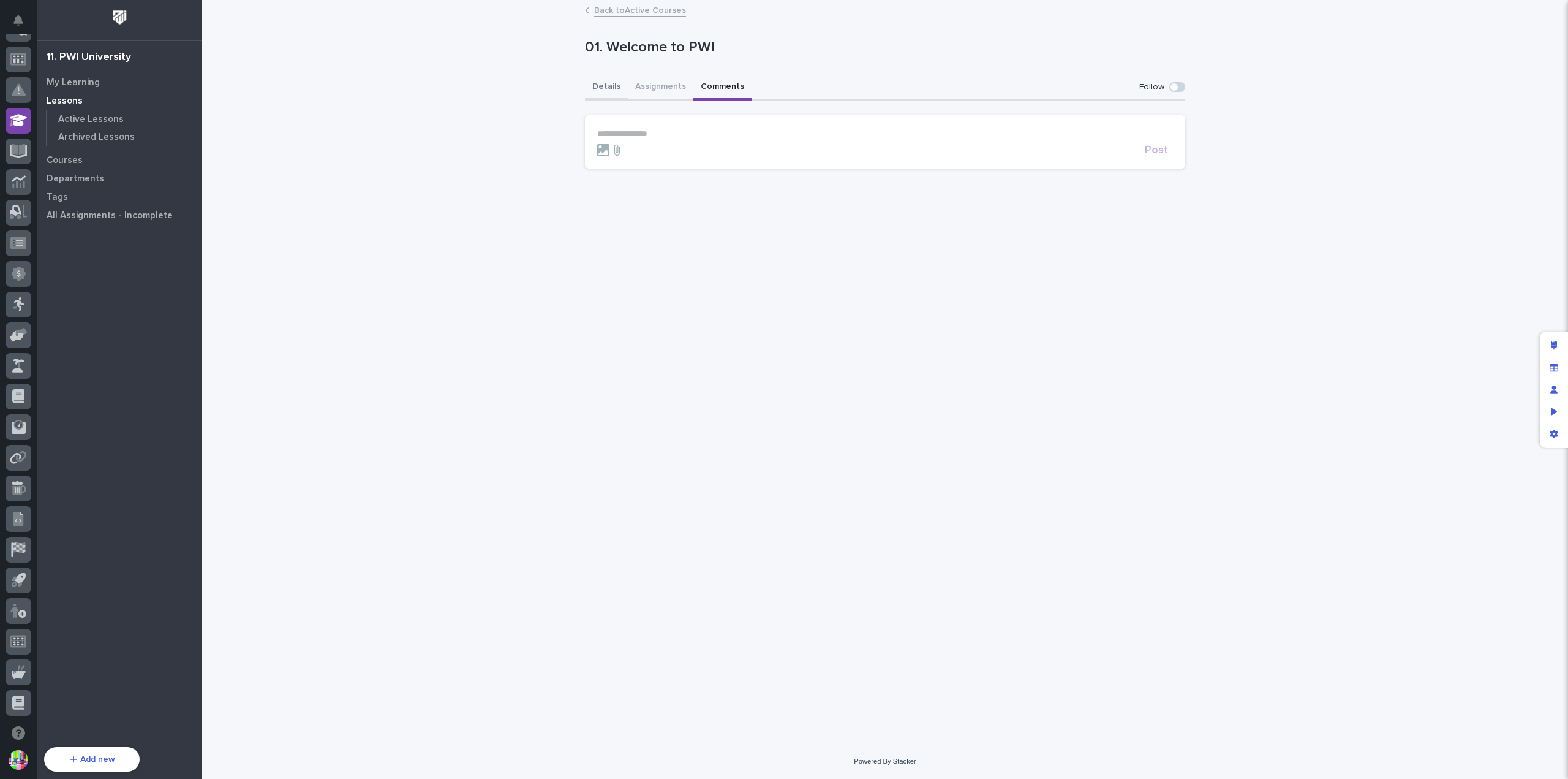
click at [611, 78] on button "Details" at bounding box center [606, 87] width 43 height 26
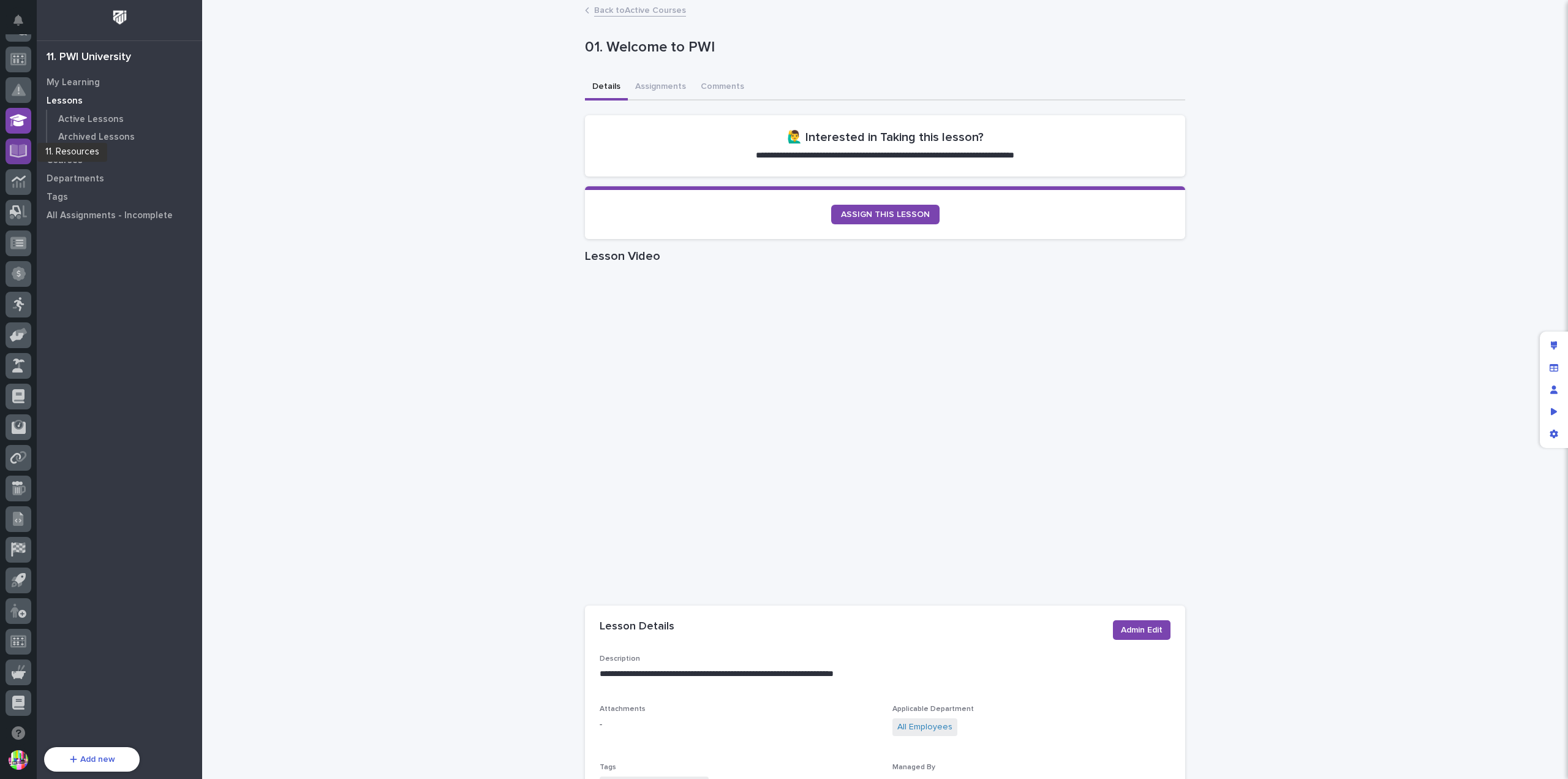
click at [19, 148] on icon at bounding box center [18, 149] width 14 height 11
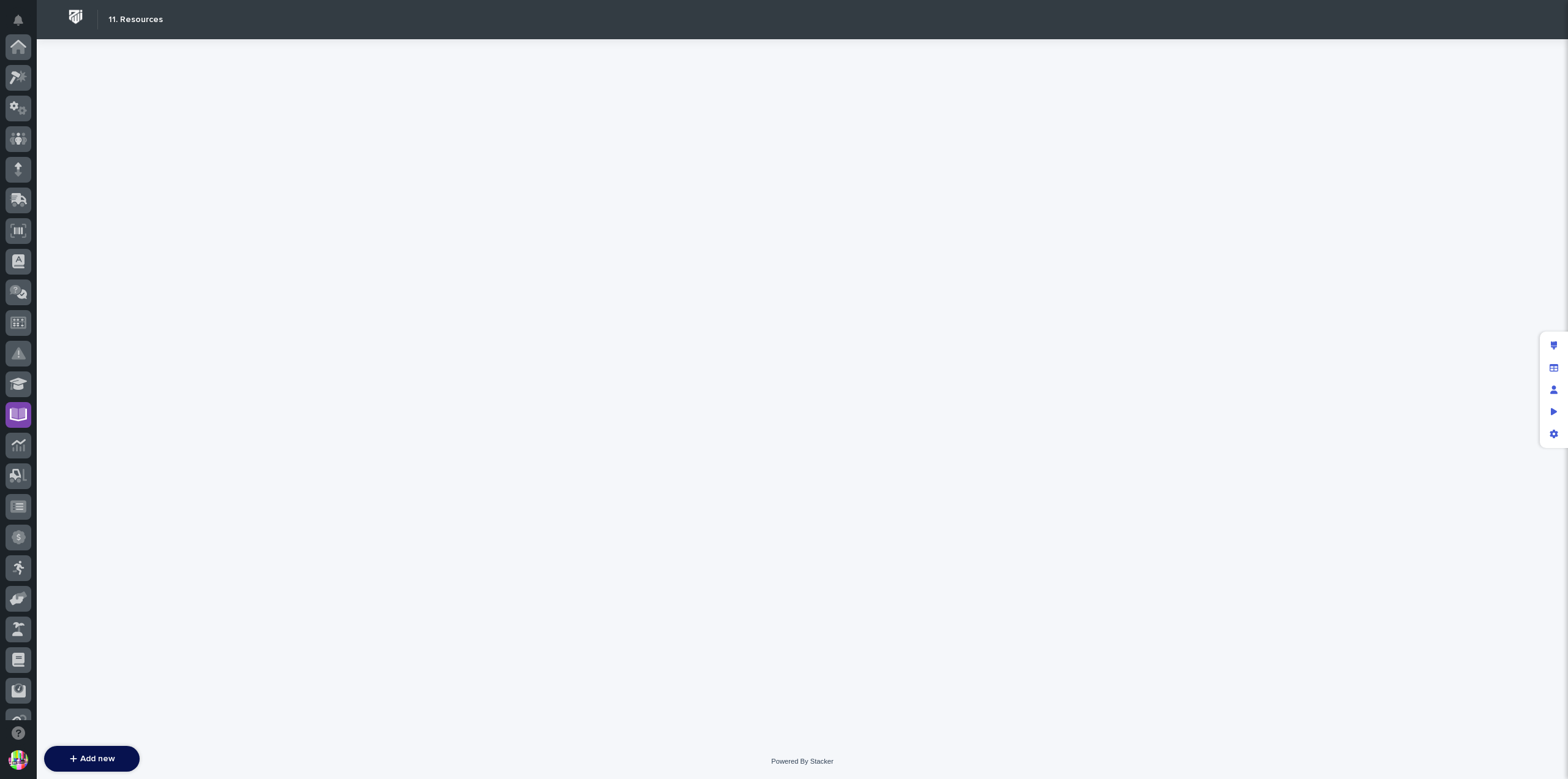
scroll to position [263, 0]
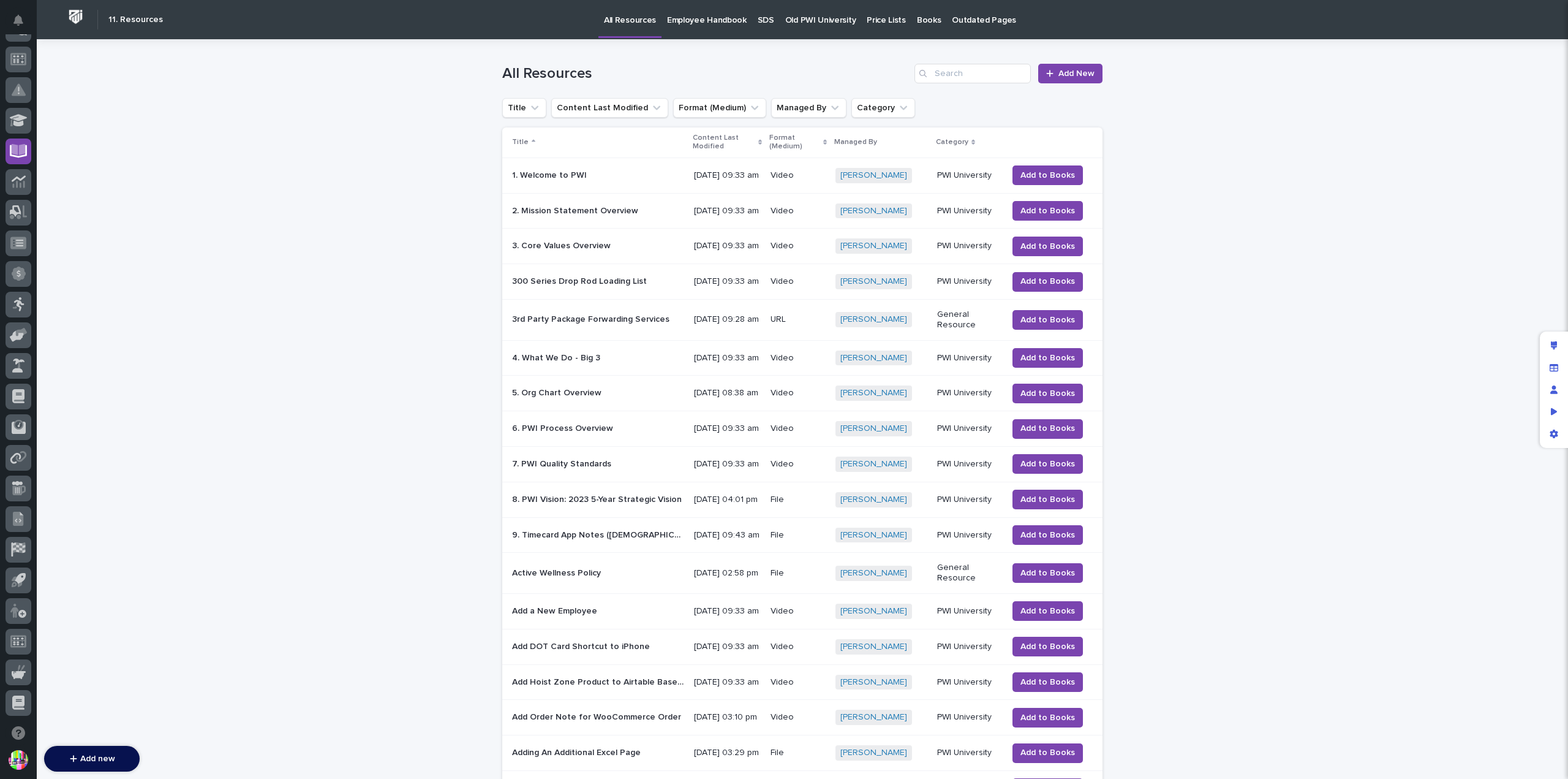
click at [683, 13] on p "Employee Handbook" at bounding box center [706, 13] width 80 height 26
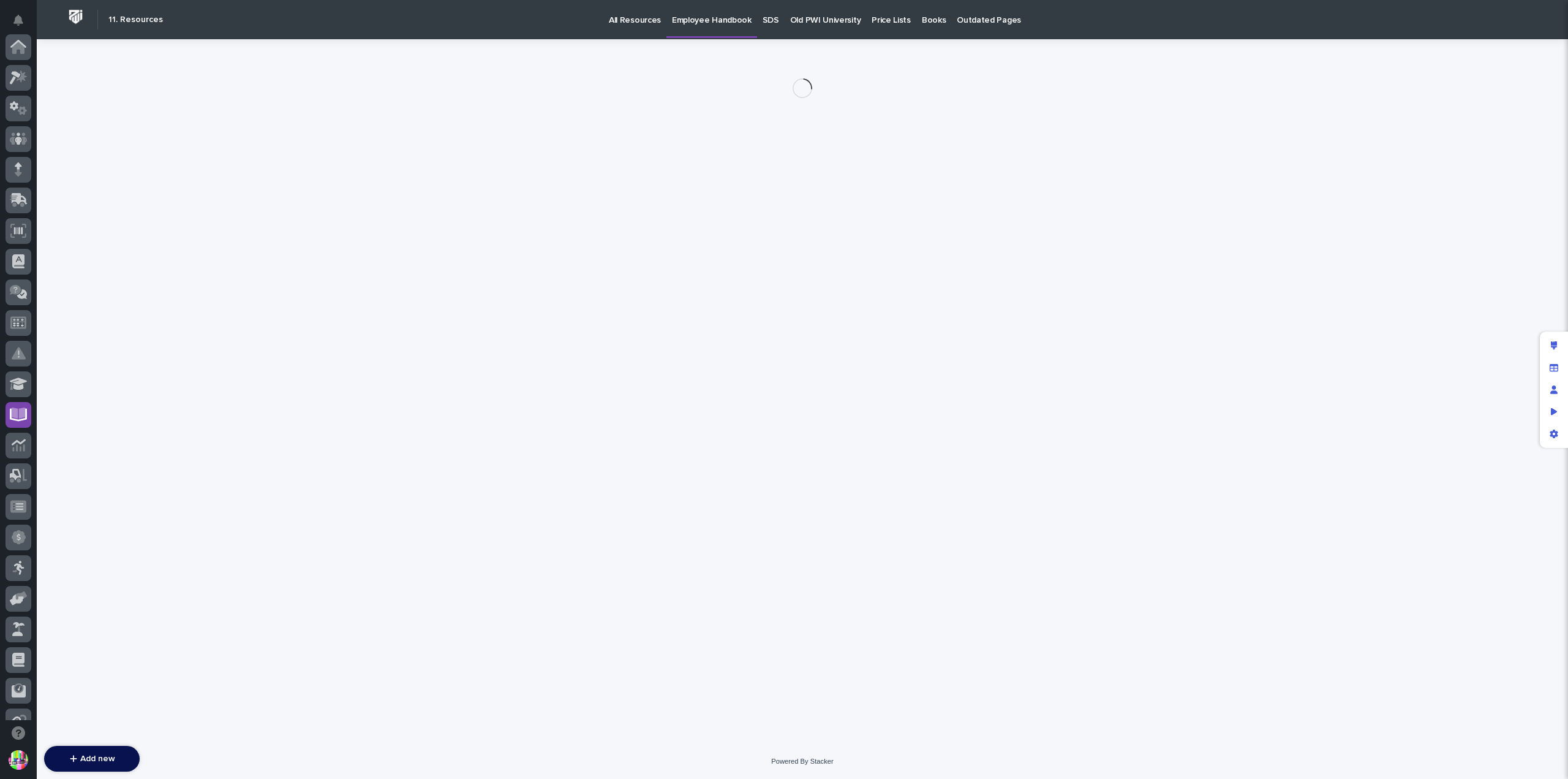
scroll to position [263, 0]
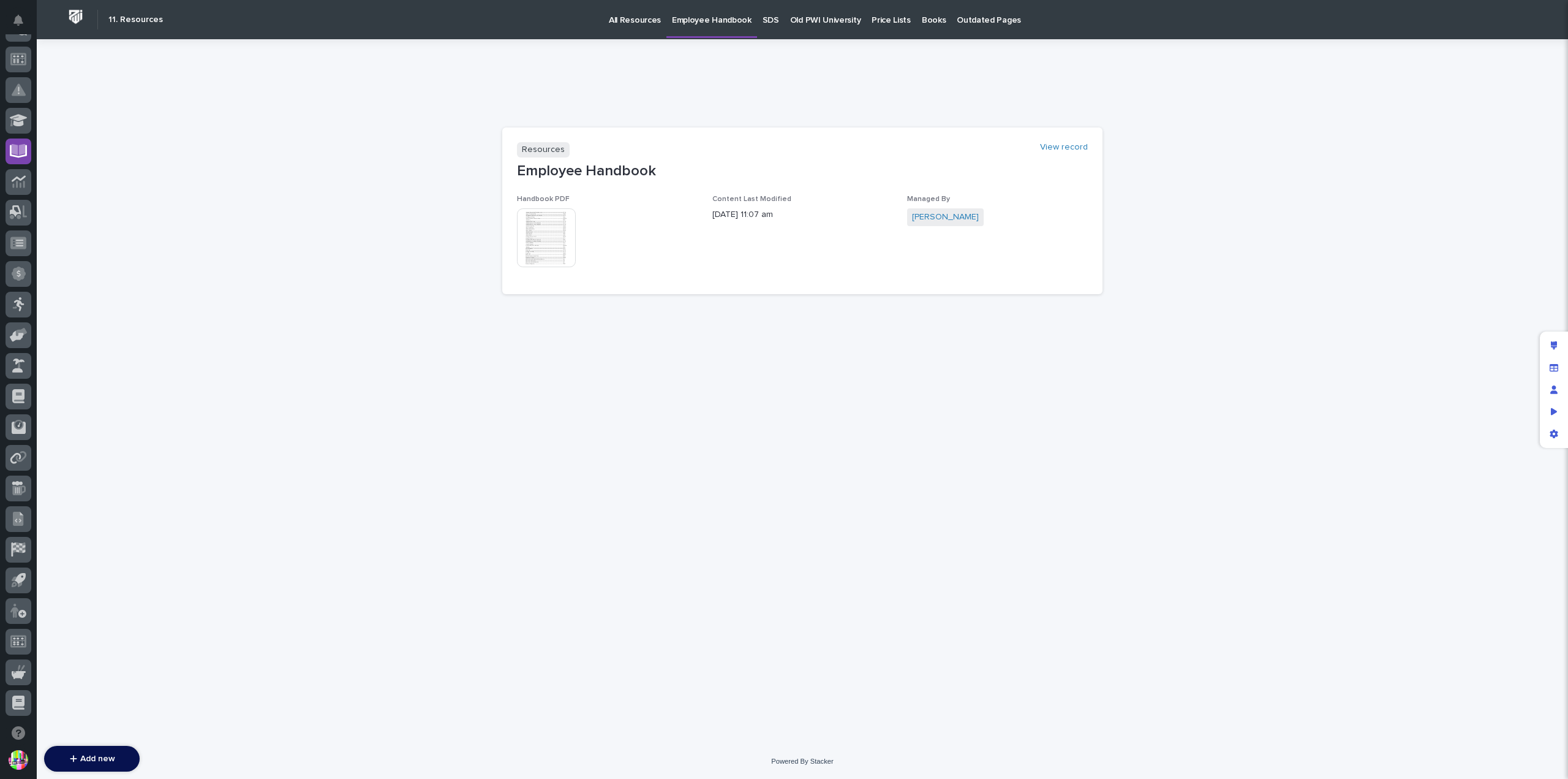
click at [541, 231] on img at bounding box center [546, 237] width 59 height 59
